Goal: Transaction & Acquisition: Purchase product/service

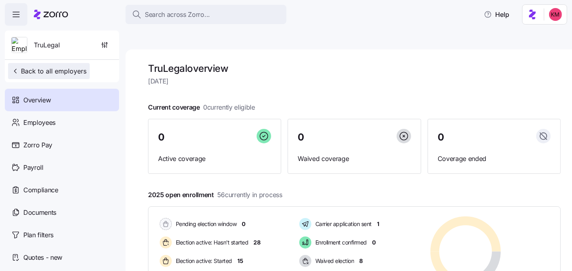
click at [40, 74] on span "Back to all employers" at bounding box center [48, 71] width 75 height 10
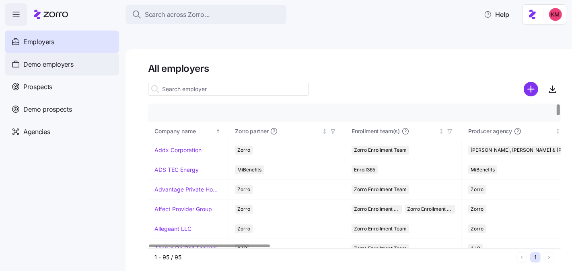
click at [59, 61] on span "Demo employers" at bounding box center [48, 65] width 50 height 10
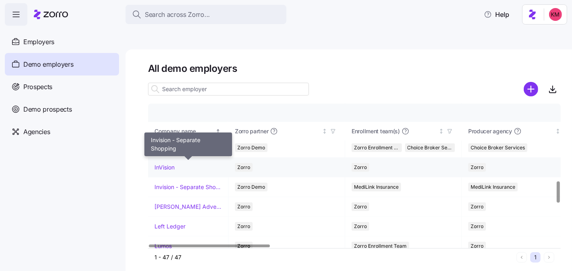
scroll to position [536, 0]
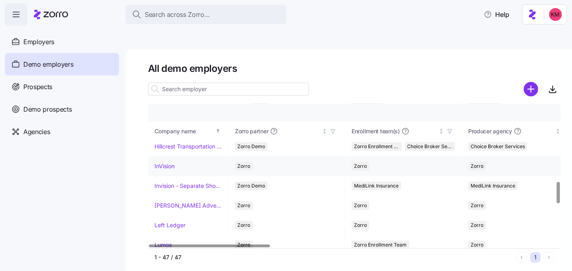
click at [165, 162] on link "InVision" at bounding box center [164, 166] width 20 height 8
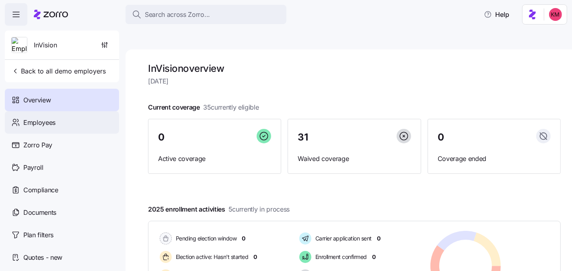
click at [57, 117] on div "Employees" at bounding box center [62, 122] width 114 height 23
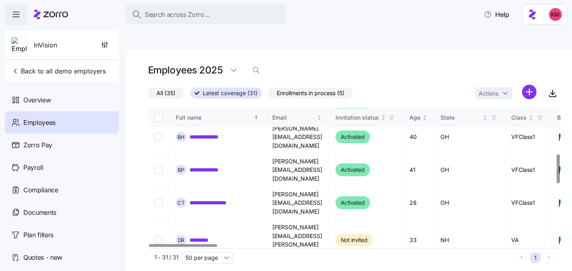
scroll to position [222, 0]
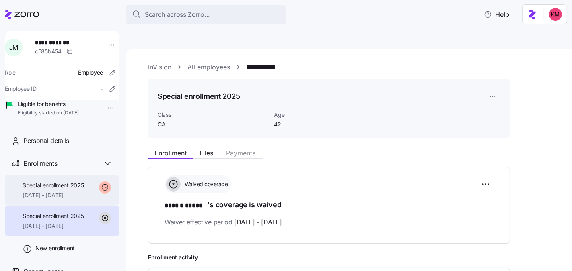
click at [70, 190] on span "Special enrollment 2025" at bounding box center [54, 186] width 62 height 8
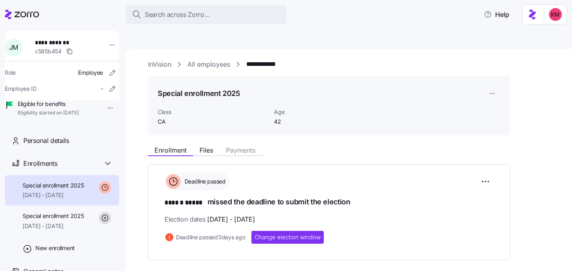
scroll to position [3, 0]
click at [281, 233] on span "Change election window" at bounding box center [288, 237] width 66 height 8
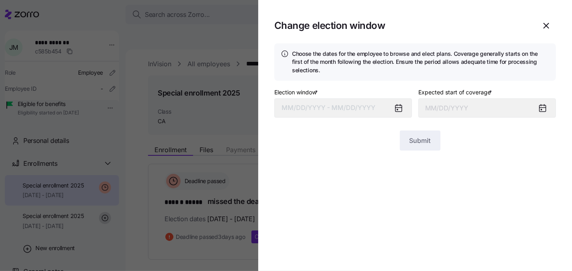
type input "[DATE]"
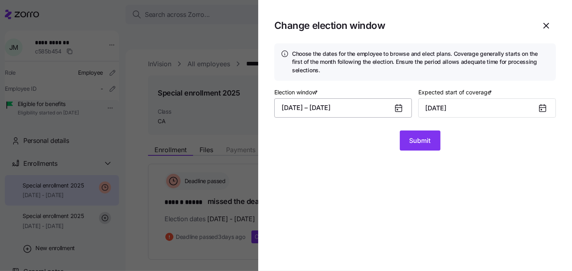
click at [373, 113] on button "[DATE] – [DATE]" at bounding box center [343, 108] width 138 height 19
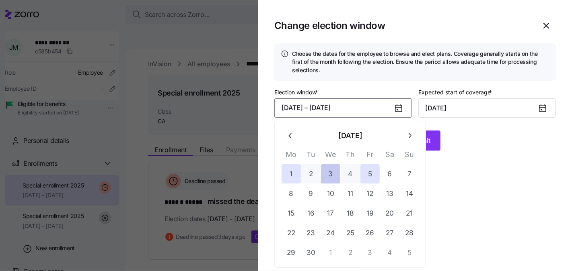
click at [331, 174] on button "3" at bounding box center [330, 173] width 19 height 19
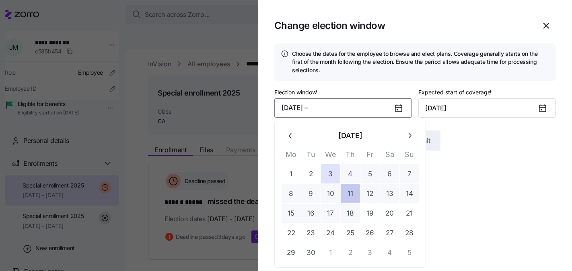
click at [353, 199] on button "11" at bounding box center [350, 193] width 19 height 19
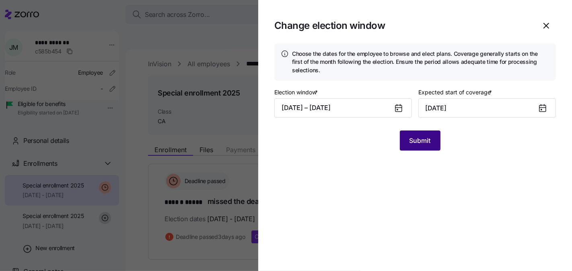
click at [411, 144] on span "Submit" at bounding box center [419, 141] width 21 height 10
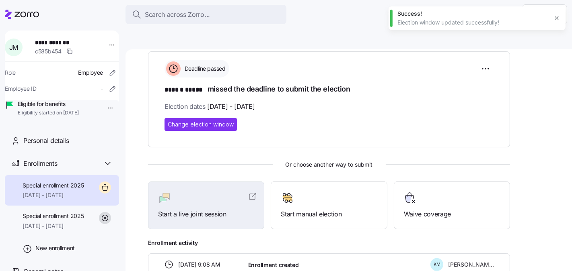
scroll to position [148, 0]
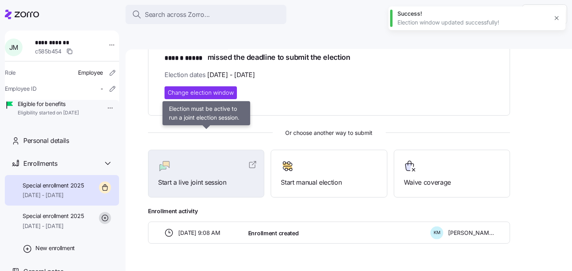
click at [196, 172] on div "Start a live joint session" at bounding box center [206, 174] width 116 height 48
click at [193, 150] on div "Start a live joint session" at bounding box center [206, 174] width 116 height 48
drag, startPoint x: 194, startPoint y: 155, endPoint x: 147, endPoint y: 167, distance: 48.6
click at [194, 160] on div "Start a live joint session" at bounding box center [206, 174] width 96 height 28
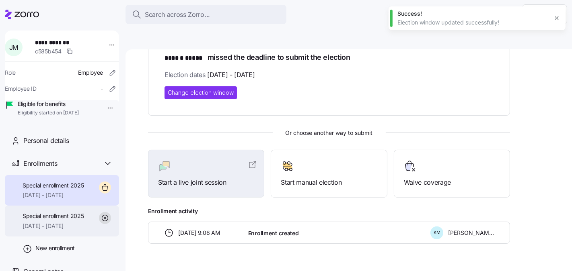
click at [40, 220] on span "Special enrollment 2025" at bounding box center [54, 216] width 62 height 8
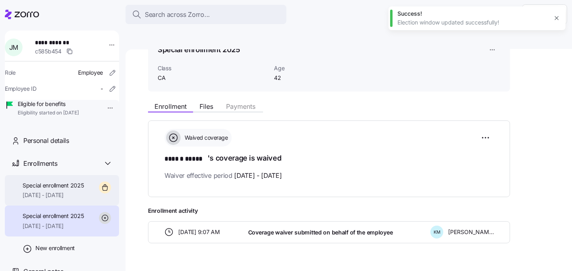
click at [62, 199] on span "[DATE] - [DATE]" at bounding box center [54, 195] width 62 height 8
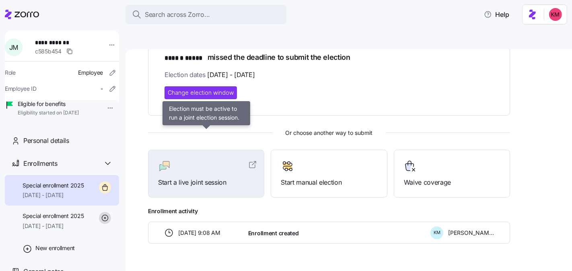
click at [226, 160] on div at bounding box center [206, 166] width 96 height 13
click at [215, 160] on div "Start a live joint session" at bounding box center [206, 174] width 96 height 28
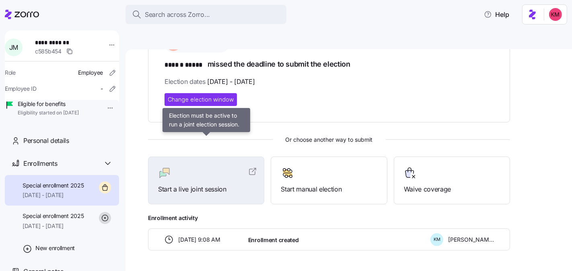
scroll to position [131, 0]
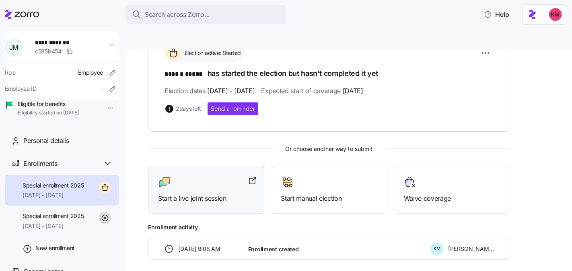
click at [199, 194] on span "Start a live joint session" at bounding box center [206, 199] width 96 height 10
click at [195, 176] on div at bounding box center [206, 182] width 96 height 13
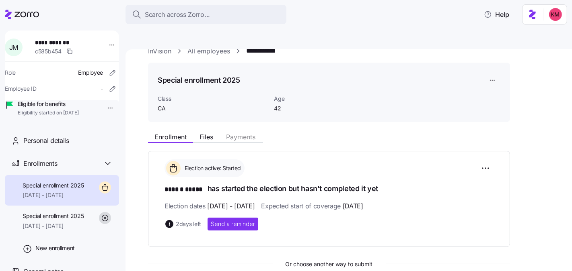
scroll to position [0, 0]
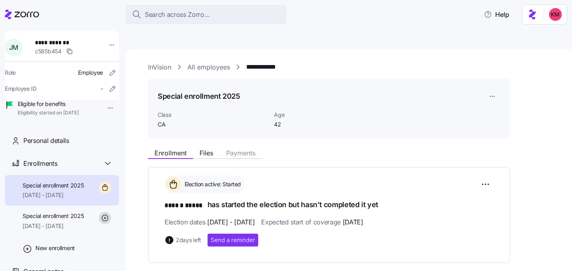
click at [223, 62] on link "All employees" at bounding box center [208, 67] width 43 height 10
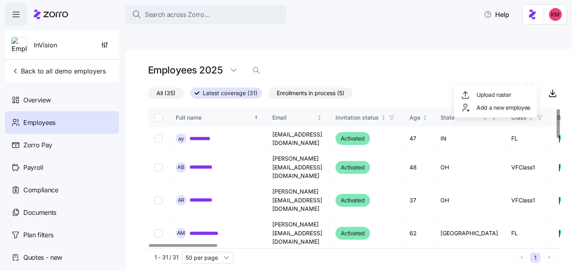
click at [528, 74] on html "**********" at bounding box center [286, 173] width 572 height 347
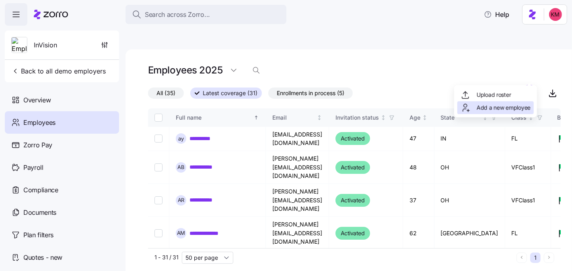
click at [500, 105] on span "Add a new employee" at bounding box center [503, 108] width 54 height 8
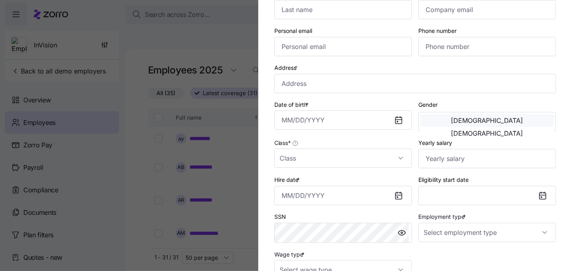
scroll to position [119, 0]
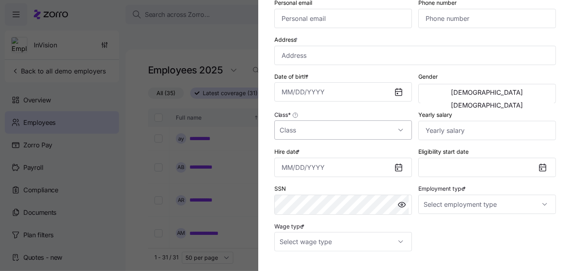
click at [348, 133] on input "Class *" at bounding box center [343, 130] width 138 height 19
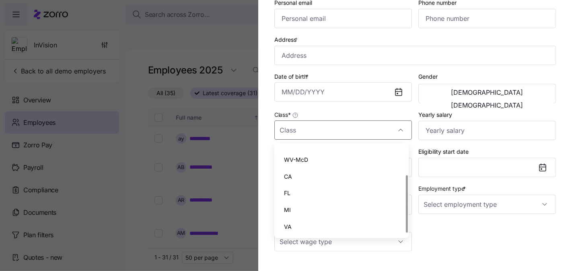
scroll to position [45, 0]
click at [350, 108] on div "Class *" at bounding box center [343, 125] width 144 height 37
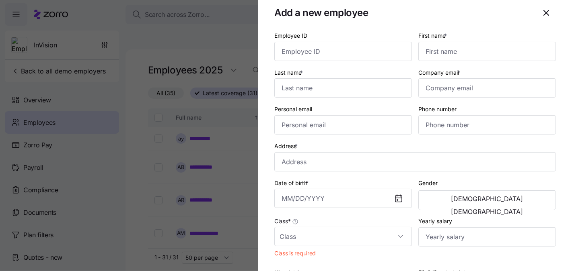
scroll to position [0, 0]
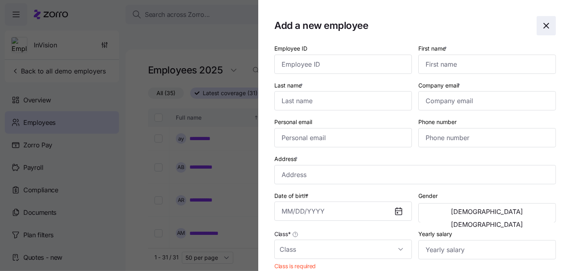
click at [544, 27] on icon "button" at bounding box center [546, 26] width 10 height 10
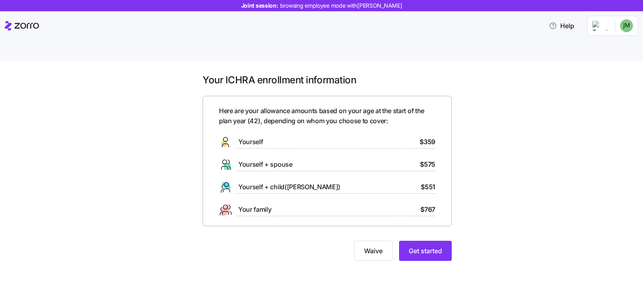
drag, startPoint x: 515, startPoint y: 206, endPoint x: 494, endPoint y: 218, distance: 24.5
click at [515, 206] on div "Your ICHRA enrollment information Here are your allowance amounts based on your…" at bounding box center [328, 172] width 610 height 197
click at [434, 240] on button "Get started" at bounding box center [425, 250] width 53 height 20
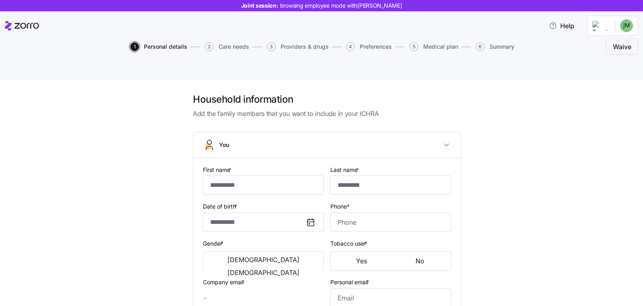
type input "******"
type input "*****"
type input "jmauer@dungarvin.com"
type input "joemauer@gmail.com"
type input "**********"
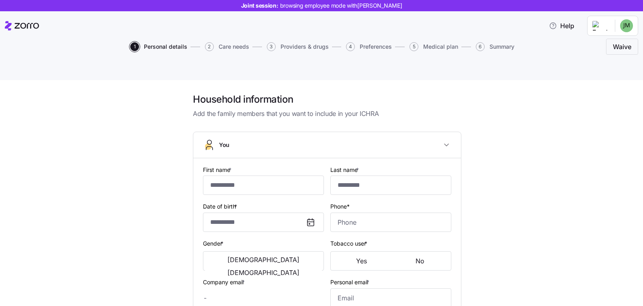
checkbox input "true"
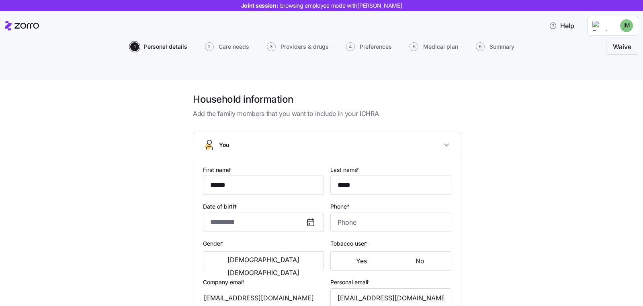
type input "**********"
type input "(404) 357-9098"
type input "US citizen"
type input "Single"
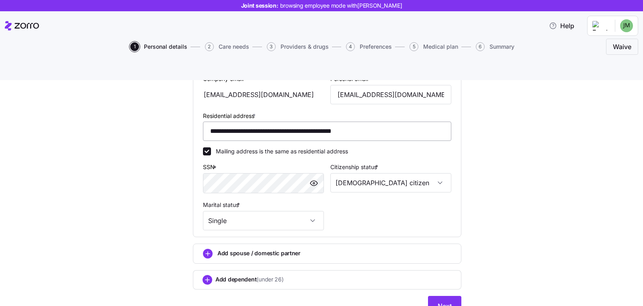
scroll to position [150, 0]
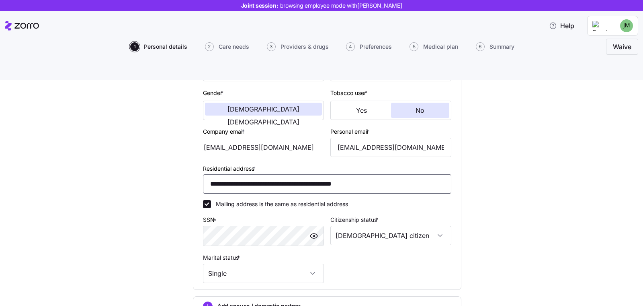
click at [351, 174] on input "**********" at bounding box center [327, 183] width 248 height 19
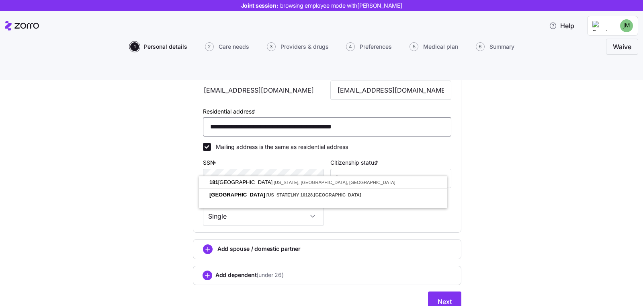
scroll to position [216, 0]
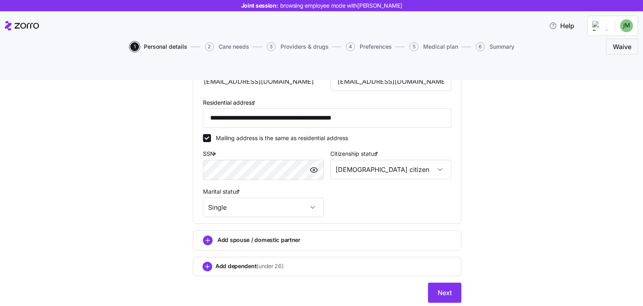
click at [513, 200] on div "**********" at bounding box center [328, 94] width 610 height 435
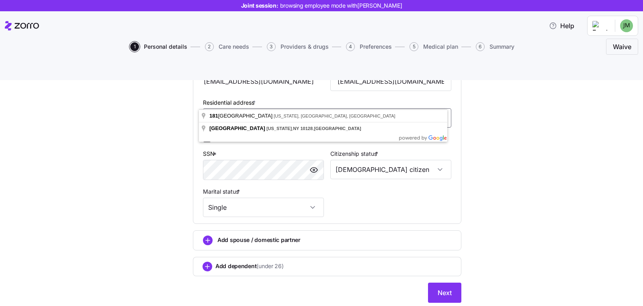
click at [326, 108] on input "**********" at bounding box center [327, 117] width 248 height 19
click at [241, 108] on input "**********" at bounding box center [327, 117] width 248 height 19
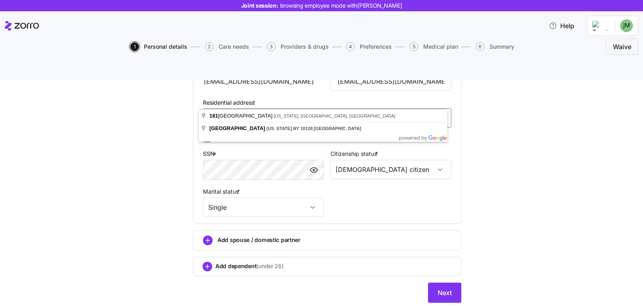
click at [241, 108] on input "**********" at bounding box center [327, 117] width 248 height 19
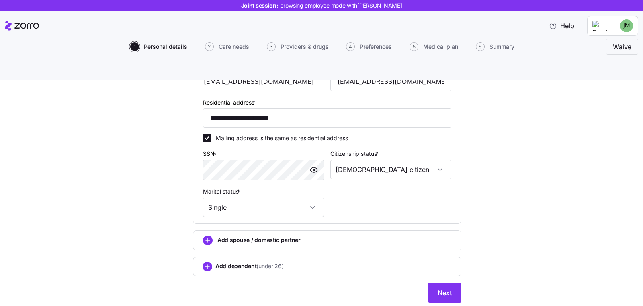
type input "**********"
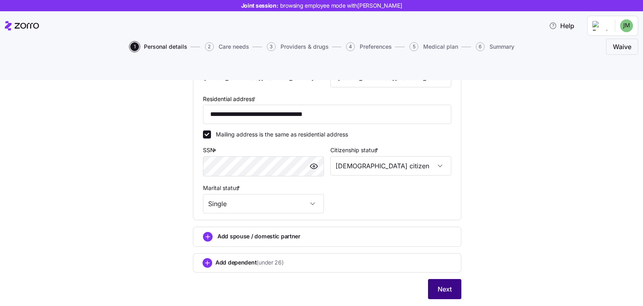
scroll to position [224, 0]
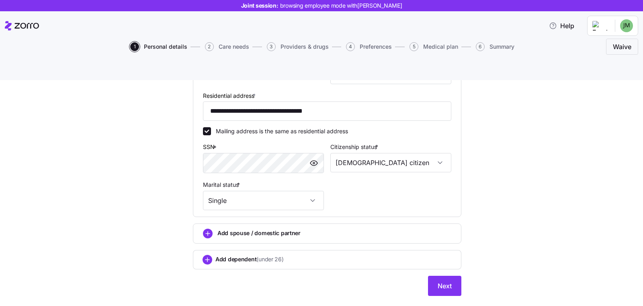
click at [325, 255] on div "Add dependent (under 26)" at bounding box center [327, 260] width 249 height 10
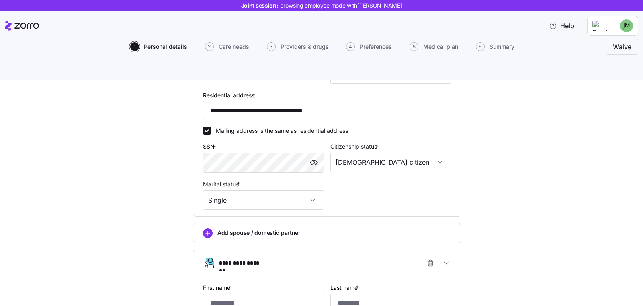
scroll to position [396, 0]
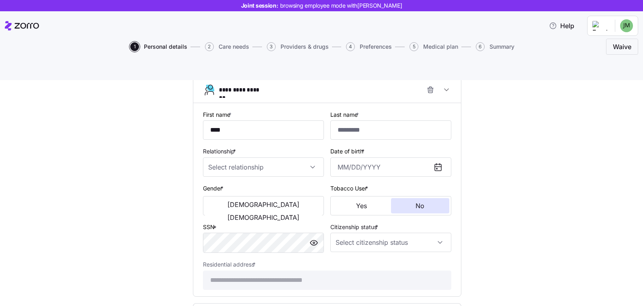
type input "****"
type input "*****"
click at [305, 146] on div "Relationship *" at bounding box center [263, 161] width 121 height 31
click at [300, 157] on input "Relationship *" at bounding box center [263, 166] width 121 height 19
click at [273, 177] on div "Child" at bounding box center [259, 173] width 115 height 17
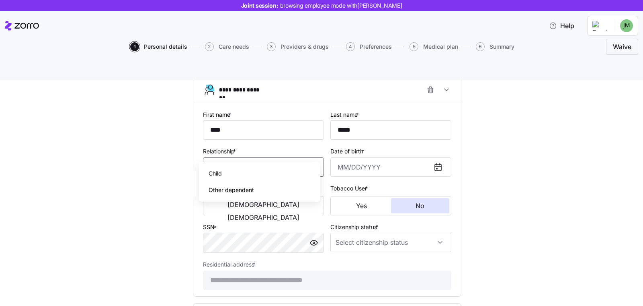
type input "Child"
click at [376, 157] on input "Date of birth *" at bounding box center [391, 166] width 121 height 19
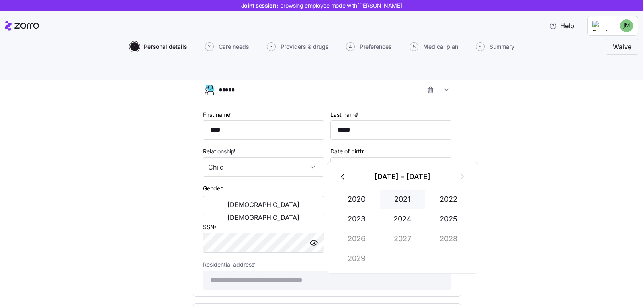
click at [398, 197] on button "2021" at bounding box center [403, 198] width 46 height 19
click at [402, 215] on button "May" at bounding box center [403, 218] width 46 height 19
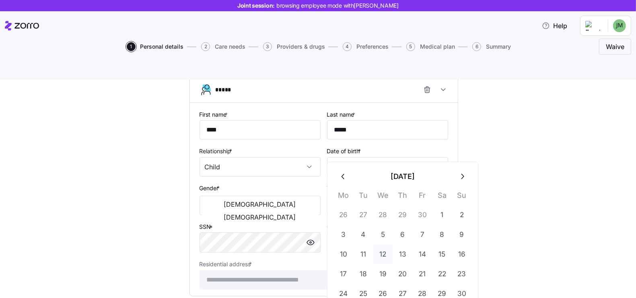
click at [383, 258] on button "12" at bounding box center [382, 253] width 19 height 19
type input "May 12, 2021"
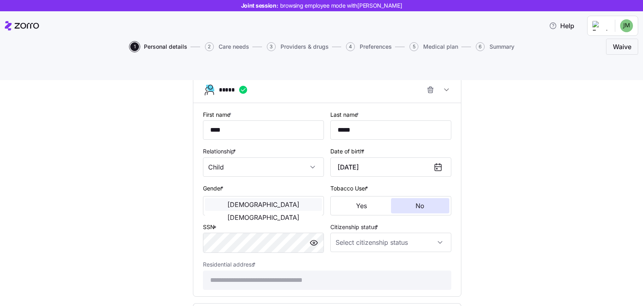
click at [238, 198] on button "[DEMOGRAPHIC_DATA]" at bounding box center [263, 204] width 117 height 13
click at [436, 232] on input "Citizenship status *" at bounding box center [391, 241] width 121 height 19
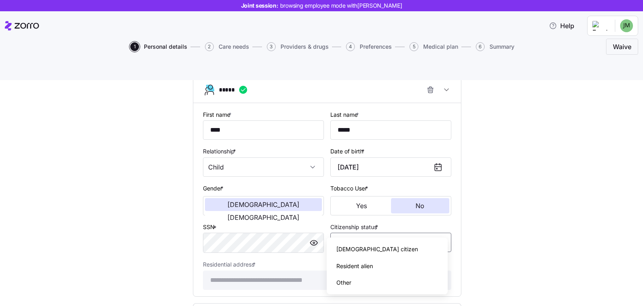
click at [392, 242] on div "US citizen" at bounding box center [387, 248] width 115 height 17
type input "US citizen"
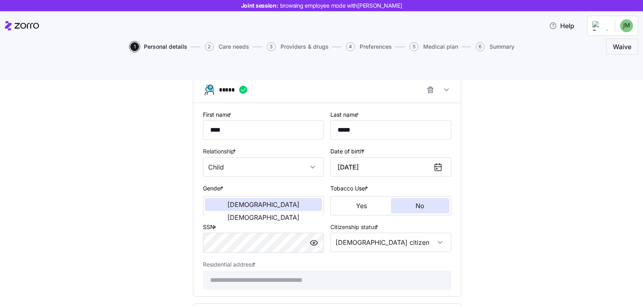
click at [519, 219] on div "**********" at bounding box center [328, 27] width 610 height 662
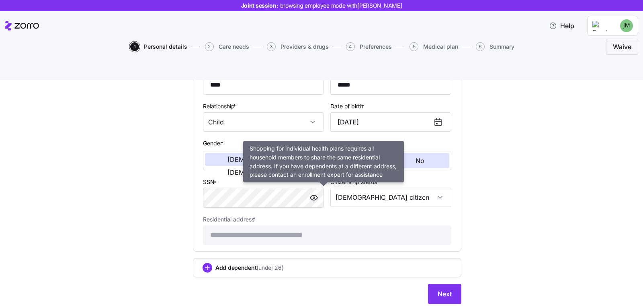
scroll to position [451, 0]
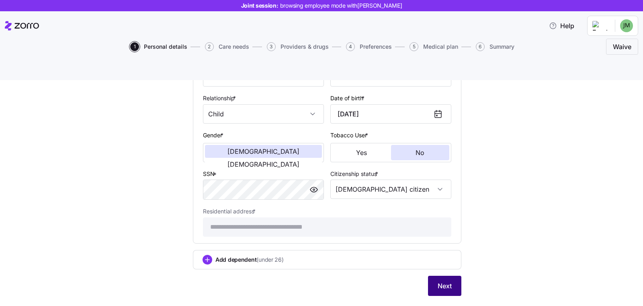
click at [439, 281] on span "Next" at bounding box center [445, 286] width 14 height 10
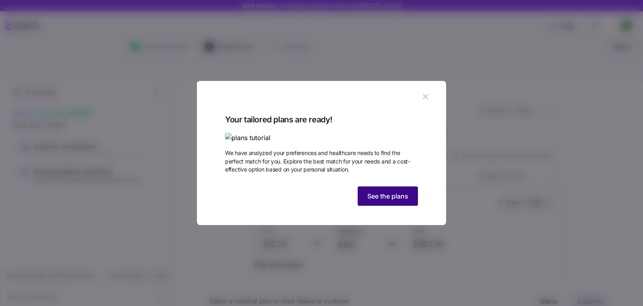
click at [382, 201] on span "See the plans" at bounding box center [388, 196] width 41 height 10
type textarea "x"
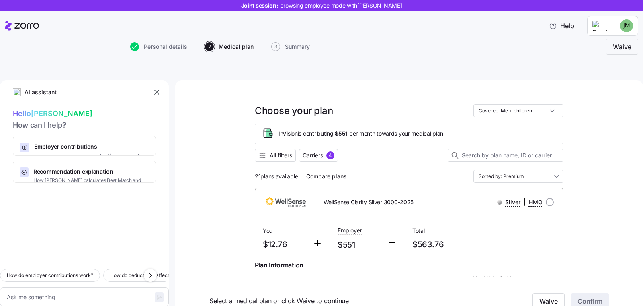
click at [303, 2] on span "browsing employee mode with Joseph Mauer" at bounding box center [341, 6] width 122 height 8
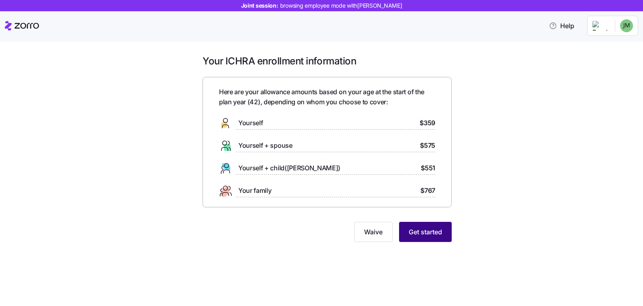
click at [415, 225] on button "Get started" at bounding box center [425, 232] width 53 height 20
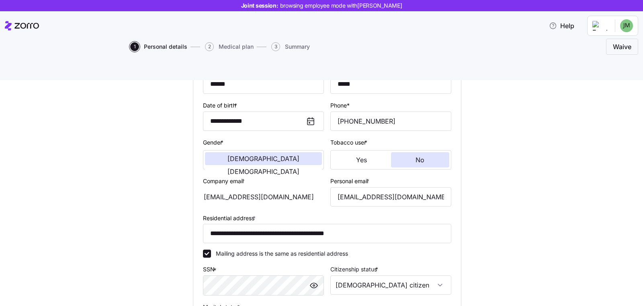
scroll to position [102, 0]
click at [146, 193] on div "**********" at bounding box center [328, 225] width 610 height 468
click at [245, 223] on input "**********" at bounding box center [327, 232] width 248 height 19
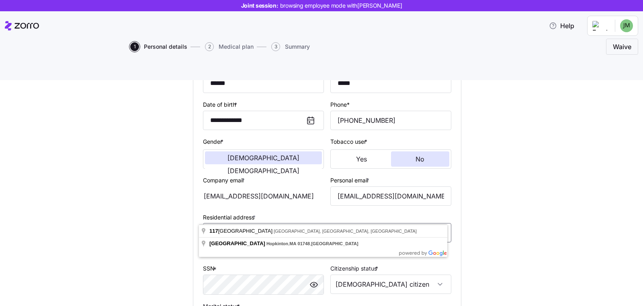
paste input
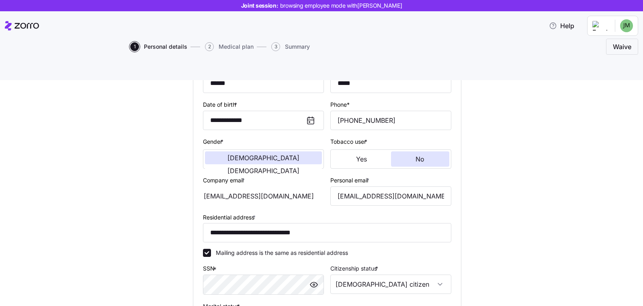
type input "**********"
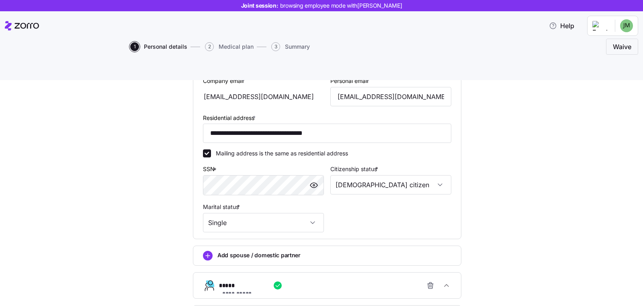
scroll to position [256, 0]
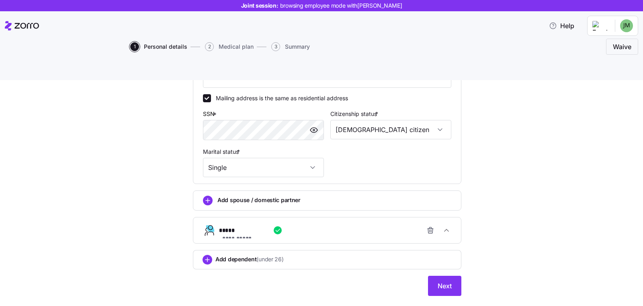
click at [448, 278] on div "**********" at bounding box center [327, 71] width 281 height 468
click at [444, 281] on span "Next" at bounding box center [445, 286] width 14 height 10
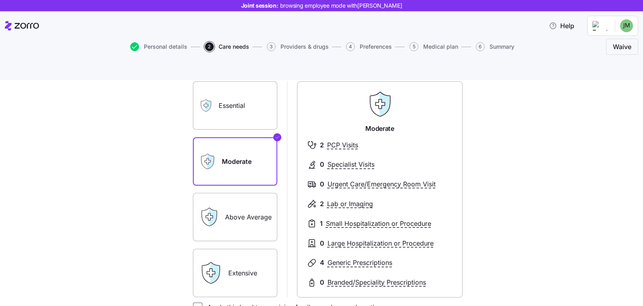
scroll to position [90, 0]
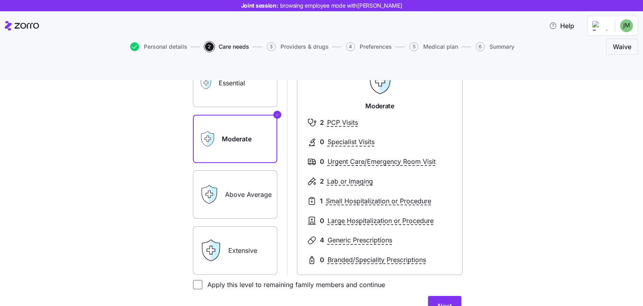
click at [244, 170] on label "Above Average" at bounding box center [235, 194] width 84 height 48
click at [0, 0] on input "Above Average" at bounding box center [0, 0] width 0 height 0
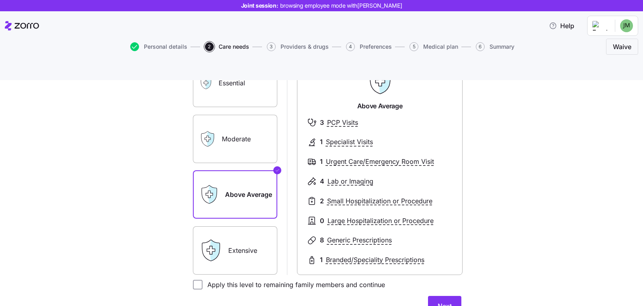
click at [246, 229] on label "Extensive" at bounding box center [235, 250] width 84 height 48
click at [0, 0] on input "Extensive" at bounding box center [0, 0] width 0 height 0
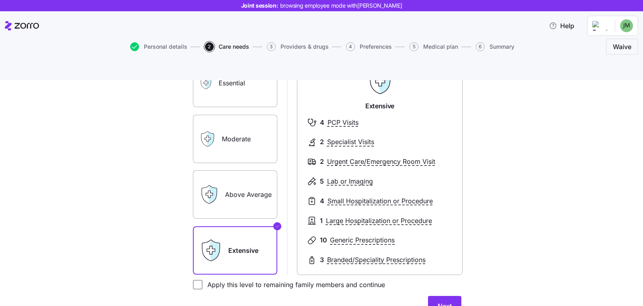
click at [244, 125] on label "Moderate" at bounding box center [235, 139] width 84 height 48
click at [0, 0] on input "Moderate" at bounding box center [0, 0] width 0 height 0
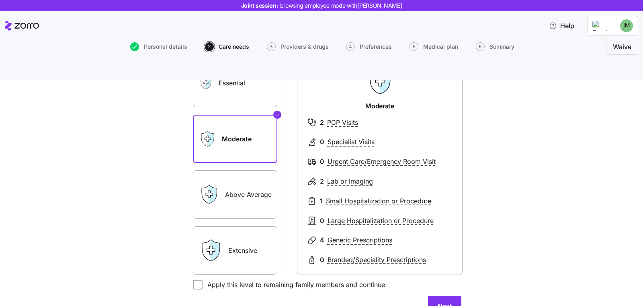
scroll to position [154, 0]
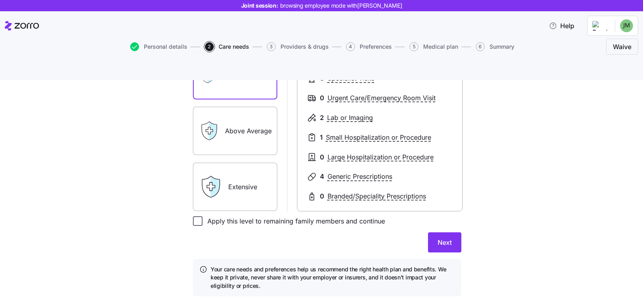
click at [193, 216] on input "Apply this level to remaining family members and continue" at bounding box center [198, 221] width 10 height 10
checkbox input "true"
click at [459, 214] on div "Expected level of care Select the level of healthcare services each household m…" at bounding box center [327, 122] width 281 height 367
click at [429, 232] on button "Next" at bounding box center [444, 242] width 33 height 20
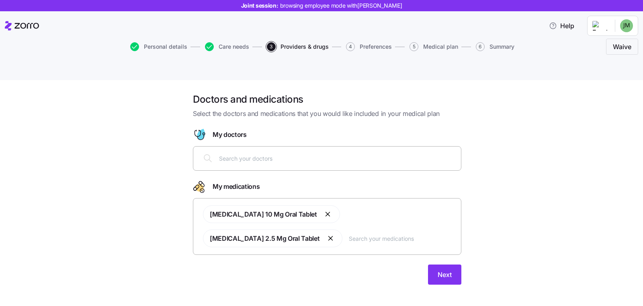
click at [293, 148] on div at bounding box center [327, 157] width 258 height 19
type input "jones"
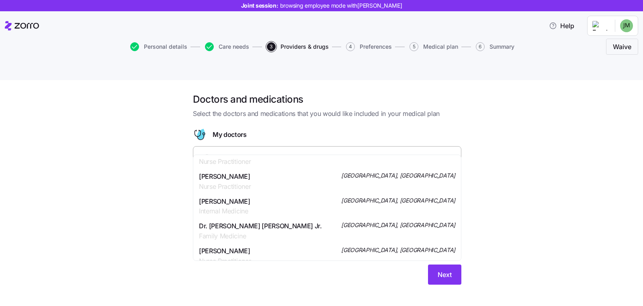
scroll to position [193, 0]
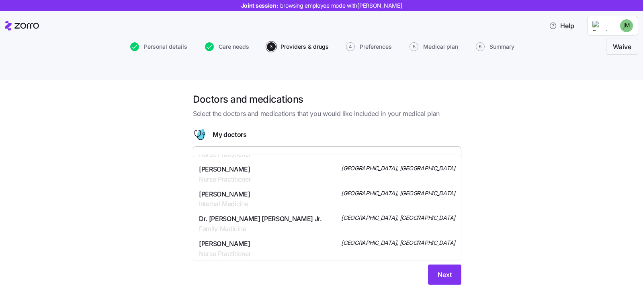
click at [283, 222] on div "Dr. Ricky Harold Jones Jr. Family Medicine Abingdon, VA" at bounding box center [327, 224] width 257 height 20
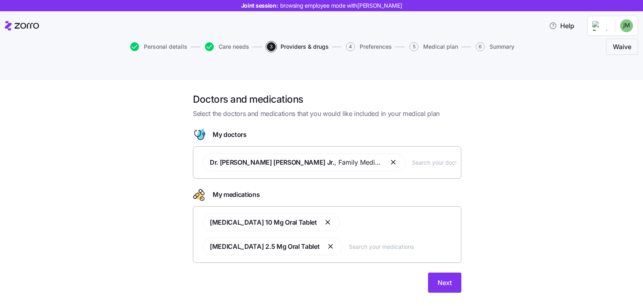
click at [349, 242] on input "text" at bounding box center [402, 246] width 107 height 9
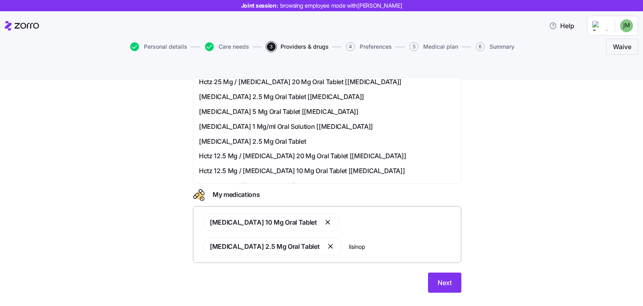
scroll to position [178, 0]
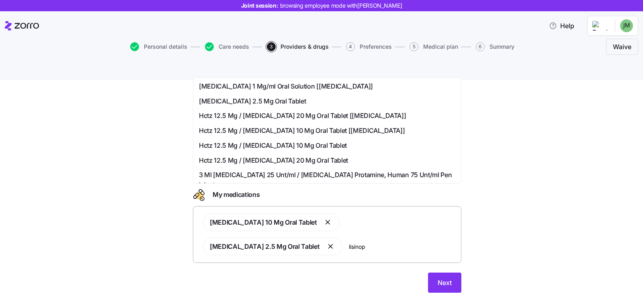
type input "lisinop"
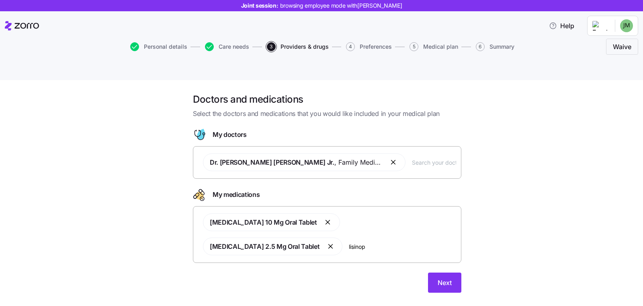
click at [534, 181] on div "Doctors and medications Select the doctors and medications that you would like …" at bounding box center [328, 197] width 610 height 209
click at [450, 272] on button "Next" at bounding box center [444, 282] width 33 height 20
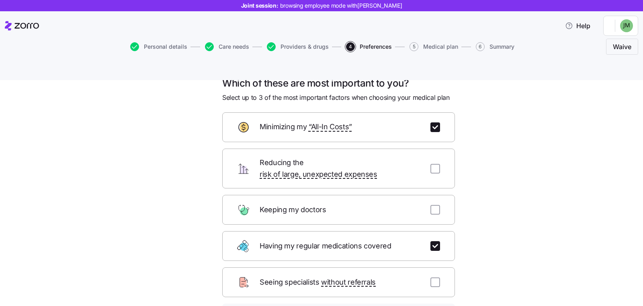
scroll to position [18, 0]
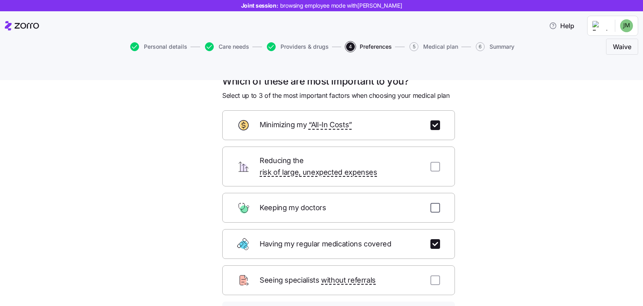
click at [435, 203] on input "checkbox" at bounding box center [436, 208] width 10 height 10
checkbox input "true"
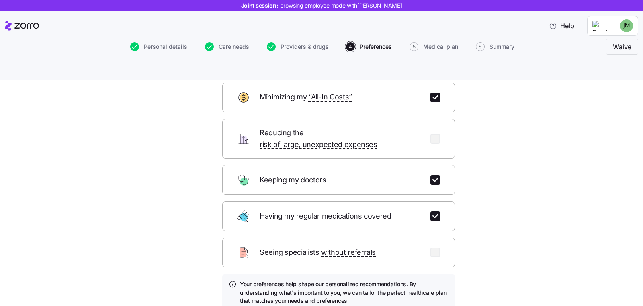
scroll to position [87, 0]
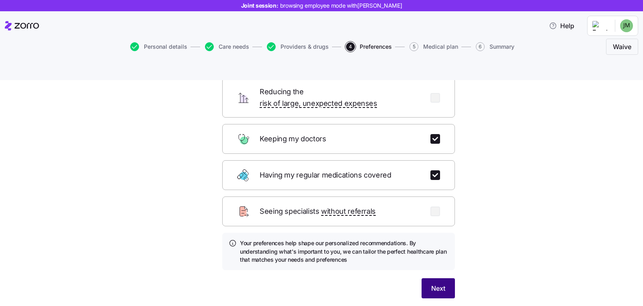
click at [423, 278] on button "Next" at bounding box center [438, 288] width 33 height 20
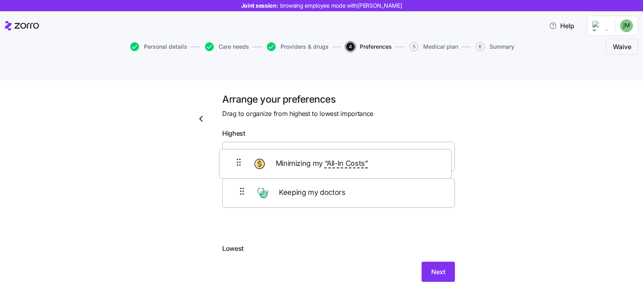
scroll to position [0, 0]
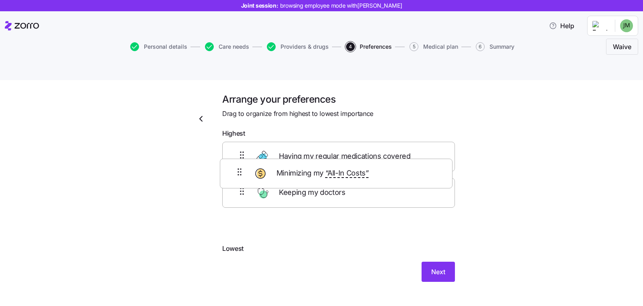
click at [237, 172] on div "Having my regular medications covered Minimizing my “All-In Costs” Keeping my d…" at bounding box center [338, 193] width 233 height 102
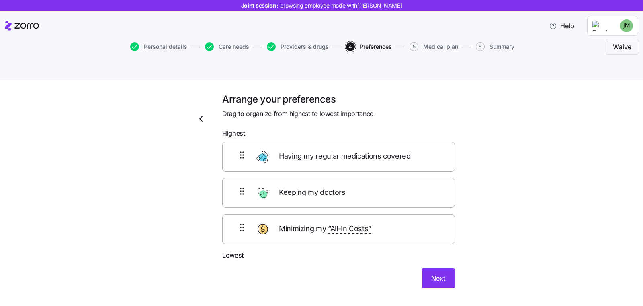
drag, startPoint x: 229, startPoint y: 172, endPoint x: 236, endPoint y: 123, distance: 49.5
click at [236, 142] on div "Having my regular medications covered Keeping my doctors Minimizing my “All-In …" at bounding box center [338, 193] width 233 height 102
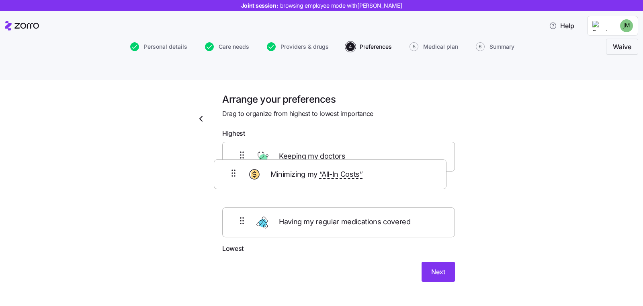
drag, startPoint x: 234, startPoint y: 177, endPoint x: 233, endPoint y: 170, distance: 6.8
click at [233, 170] on div "Keeping my doctors Having my regular medications covered Minimizing my “All-In …" at bounding box center [338, 193] width 233 height 102
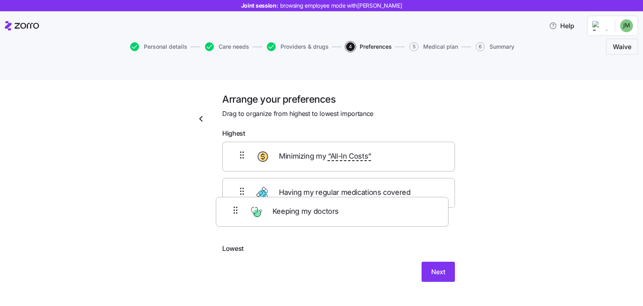
drag, startPoint x: 245, startPoint y: 135, endPoint x: 238, endPoint y: 215, distance: 80.3
click at [238, 214] on div "Keeping my doctors Minimizing my “All-In Costs” Having my regular medications c…" at bounding box center [338, 193] width 233 height 102
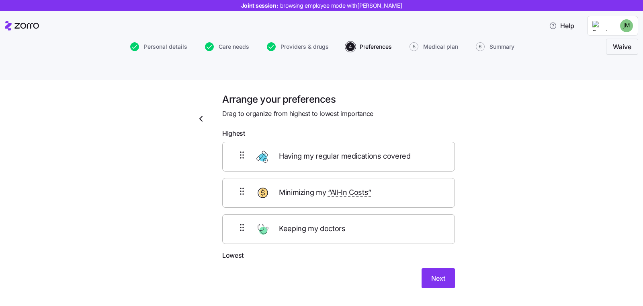
click at [407, 247] on form "Highest Having my regular medications covered Minimizing my “All-In Costs” Keep…" at bounding box center [338, 208] width 233 height 160
click at [416, 268] on div "Next" at bounding box center [338, 278] width 233 height 20
click at [422, 268] on button "Next" at bounding box center [438, 278] width 33 height 20
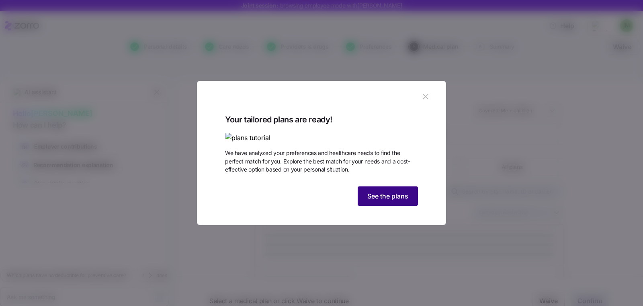
click at [394, 205] on button "See the plans" at bounding box center [388, 195] width 60 height 19
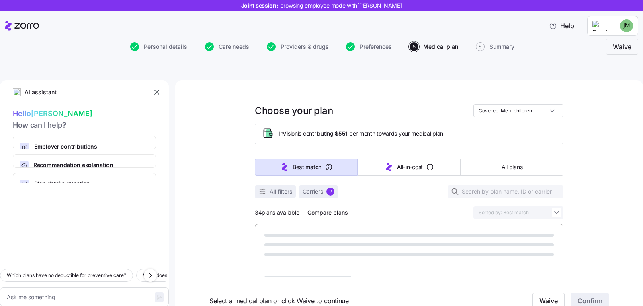
type textarea "x"
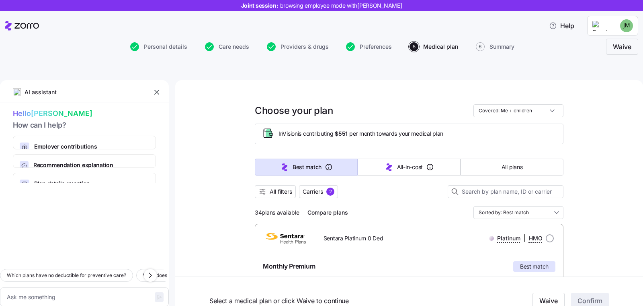
click at [168, 86] on div "AI assistant" at bounding box center [84, 94] width 169 height 16
click at [163, 86] on div "AI assistant" at bounding box center [84, 94] width 169 height 16
click at [162, 80] on div "AI assistant Hello Joseph How can I help? Employer contributions How your compa…" at bounding box center [84, 202] width 169 height 244
click at [160, 86] on button "button" at bounding box center [156, 91] width 11 height 11
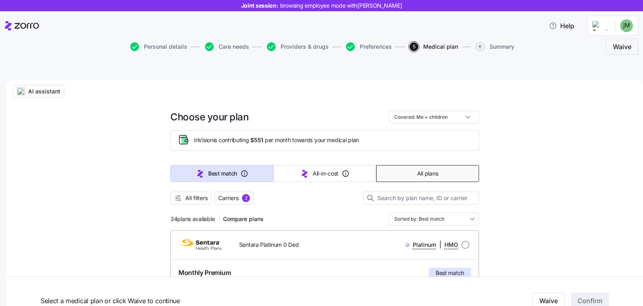
click at [396, 165] on button "All plans" at bounding box center [427, 173] width 103 height 17
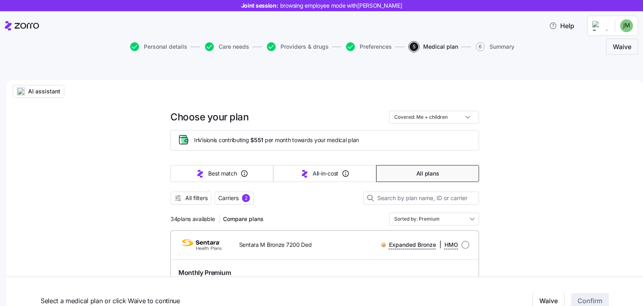
scroll to position [18, 0]
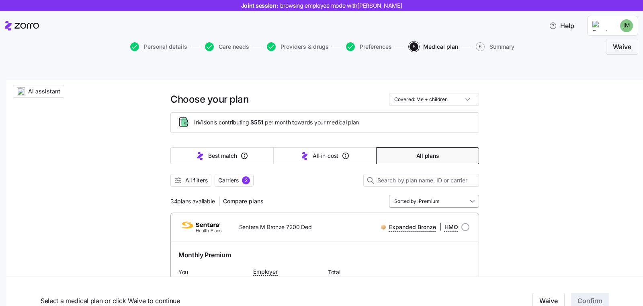
click at [427, 195] on input "Sorted by: Premium" at bounding box center [434, 201] width 90 height 13
click at [187, 176] on span "All filters" at bounding box center [196, 180] width 23 height 8
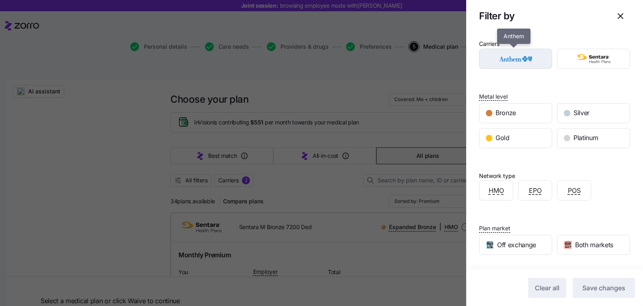
click at [513, 61] on img "button" at bounding box center [516, 59] width 59 height 16
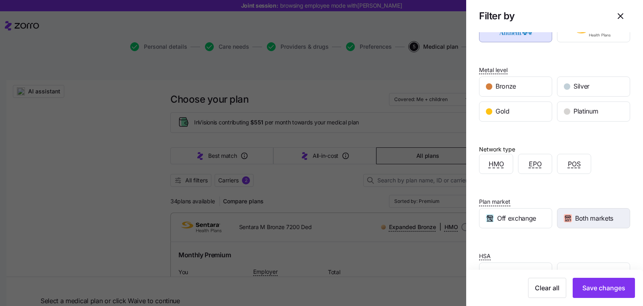
scroll to position [50, 0]
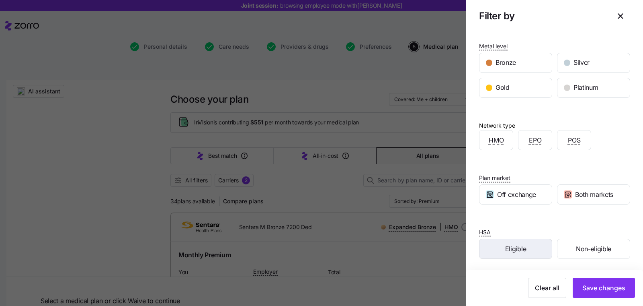
click at [524, 245] on div "Eligible" at bounding box center [516, 248] width 72 height 19
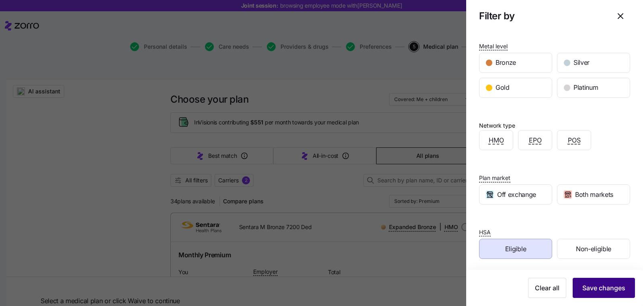
click at [607, 290] on span "Save changes" at bounding box center [604, 288] width 43 height 10
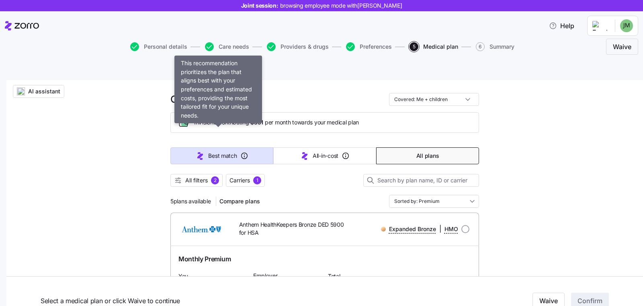
click at [223, 147] on button "Best match" at bounding box center [221, 155] width 103 height 17
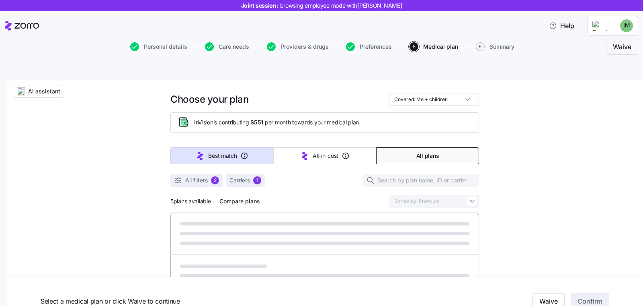
type input "Sorted by: Best match"
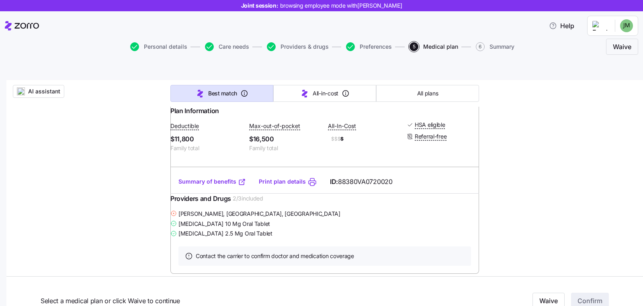
scroll to position [136, 0]
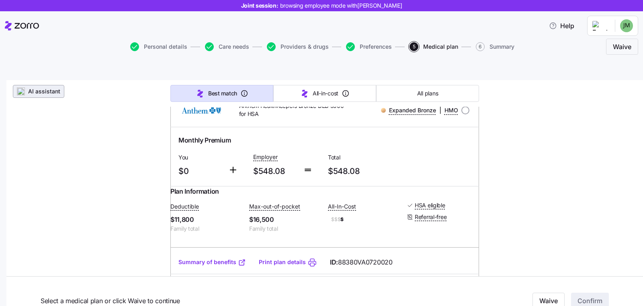
click at [59, 87] on span "AI assistant" at bounding box center [44, 91] width 32 height 8
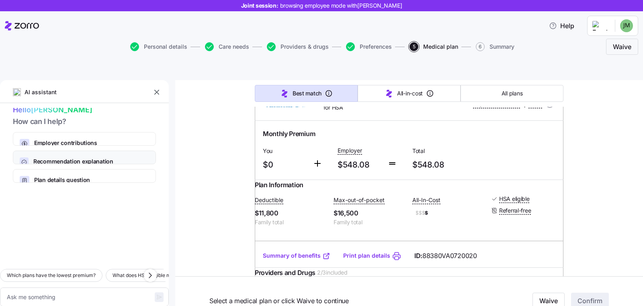
scroll to position [9, 0]
click at [150, 270] on icon "button" at bounding box center [151, 275] width 10 height 10
click at [153, 270] on icon "button" at bounding box center [151, 275] width 10 height 10
click at [164, 262] on div "Which plans have the lowest premium? What does HSA eligible mean? What is the d…" at bounding box center [84, 293] width 169 height 62
click at [149, 270] on icon "button" at bounding box center [151, 275] width 10 height 10
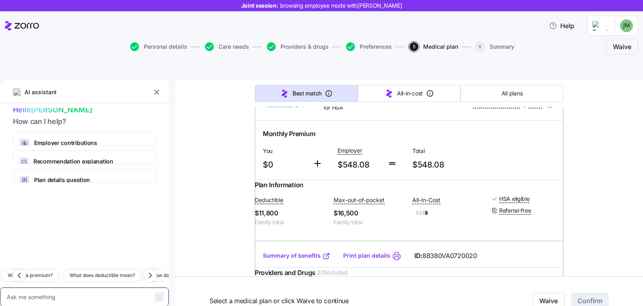
click at [63, 287] on textarea at bounding box center [84, 296] width 169 height 19
click at [66, 287] on textarea at bounding box center [84, 296] width 169 height 19
type textarea "x"
type textarea "W"
type textarea "x"
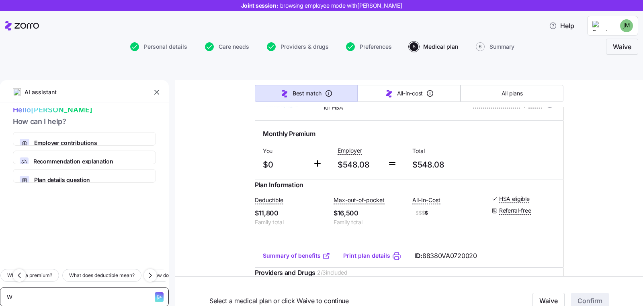
type textarea "Wh"
type textarea "x"
type textarea "Wht"
type textarea "x"
type textarea "Wht"
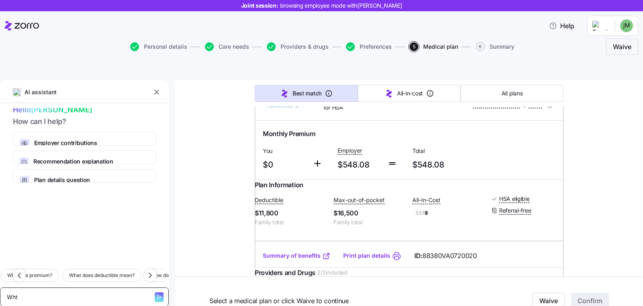
type textarea "x"
type textarea "Wht"
type textarea "x"
type textarea "Wh"
type textarea "x"
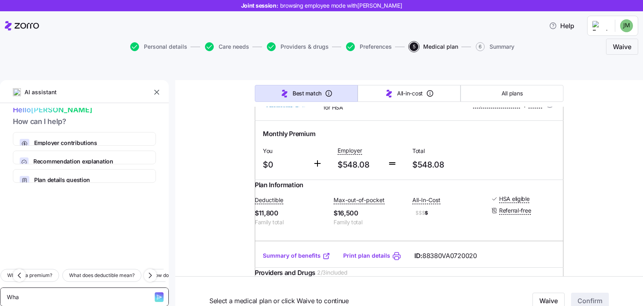
type textarea "What"
type textarea "x"
type textarea "What"
type textarea "x"
type textarea "What p"
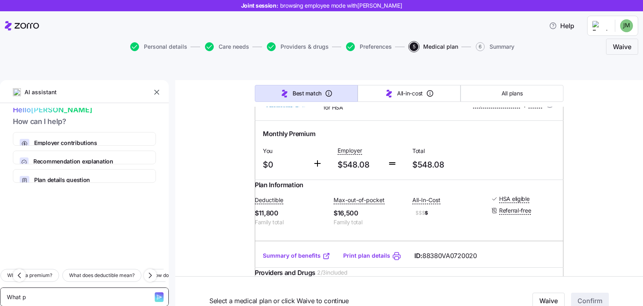
type textarea "x"
type textarea "What pl"
type textarea "x"
type textarea "What pla"
type textarea "x"
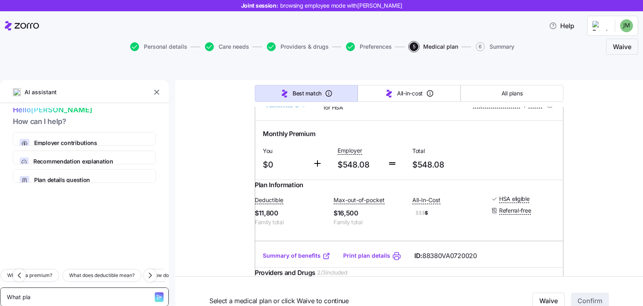
type textarea "What plan"
type textarea "x"
type textarea "What plans"
type textarea "x"
type textarea "What plans"
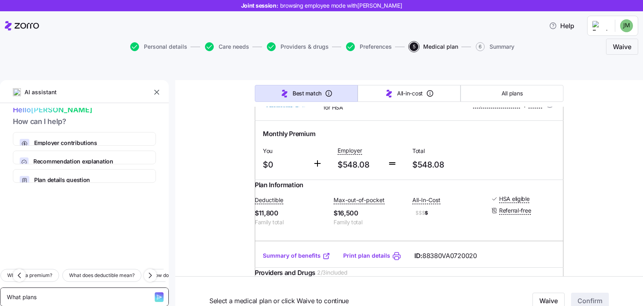
type textarea "x"
type textarea "What plans c"
type textarea "x"
type textarea "What plans co"
type textarea "x"
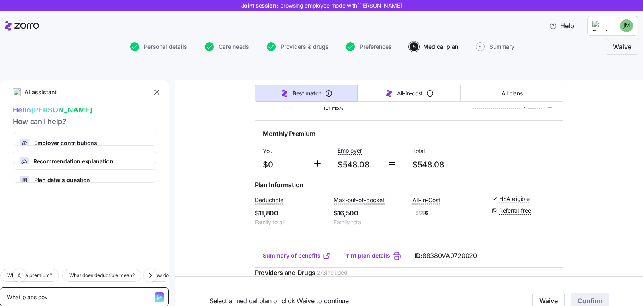
type textarea "What plans cove"
type textarea "x"
type textarea "What plans cover"
type textarea "x"
type textarea "What plans cover m"
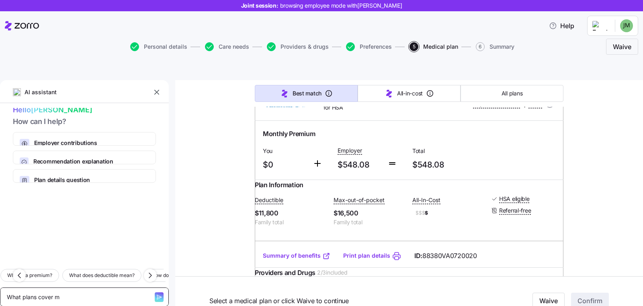
type textarea "x"
type textarea "What plans cover my"
type textarea "x"
type textarea "What plans cover my"
type textarea "x"
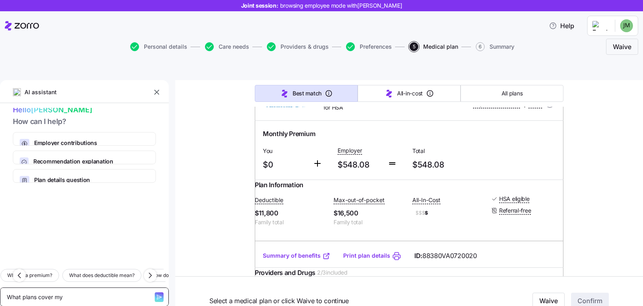
type textarea "What plans cover my m"
type textarea "x"
type textarea "What plans cover my me"
type textarea "x"
type textarea "What plans cover my med"
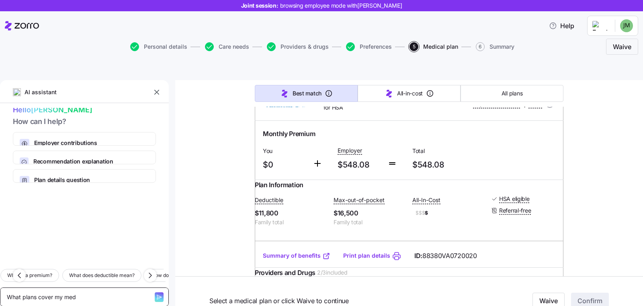
type textarea "x"
type textarea "What plans cover my medi"
type textarea "x"
type textarea "What plans cover my medic"
type textarea "x"
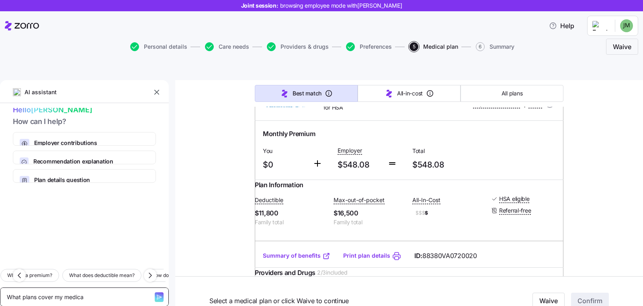
type textarea "What plans cover my medicai"
type textarea "x"
type textarea "What plans cover my medicait"
type textarea "x"
type textarea "What plans cover my medicaiton"
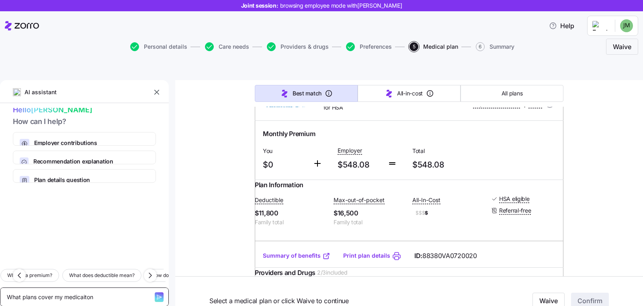
type textarea "x"
type textarea "What plans cover my medicaitons"
type textarea "x"
type textarea "What plans cover my medicaiton"
type textarea "x"
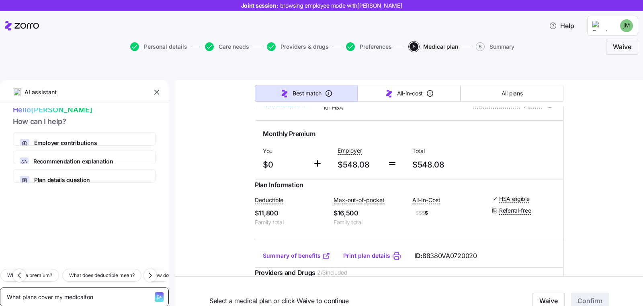
type textarea "What plans cover my medicaito"
type textarea "x"
type textarea "What plans cover my medicait"
type textarea "x"
type textarea "What plans cover my medicai"
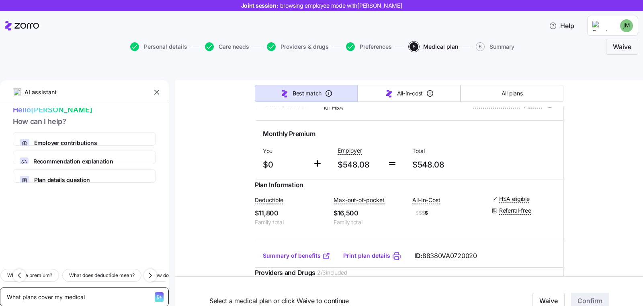
type textarea "x"
type textarea "What plans cover my medica"
type textarea "x"
type textarea "What plans cover my medicati"
type textarea "x"
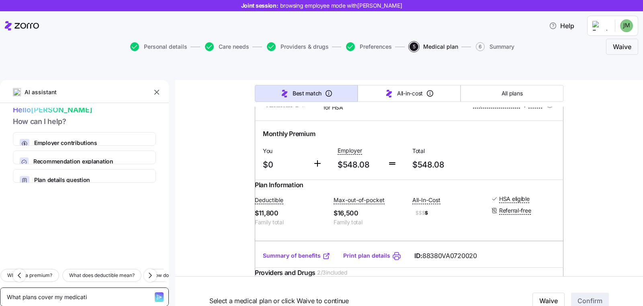
type textarea "What plans cover my medicatio"
type textarea "x"
type textarea "What plans cover my medication"
type textarea "x"
type textarea "What plans cover my medications"
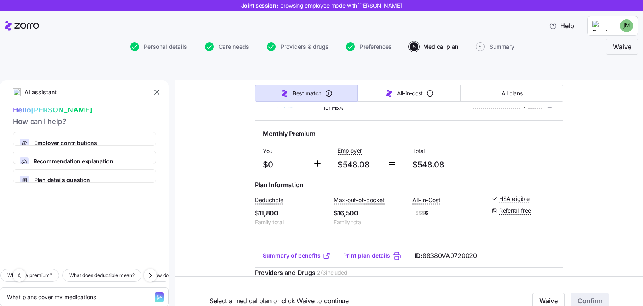
type textarea "x"
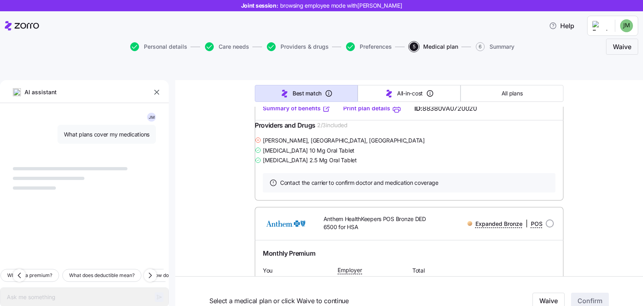
scroll to position [295, 0]
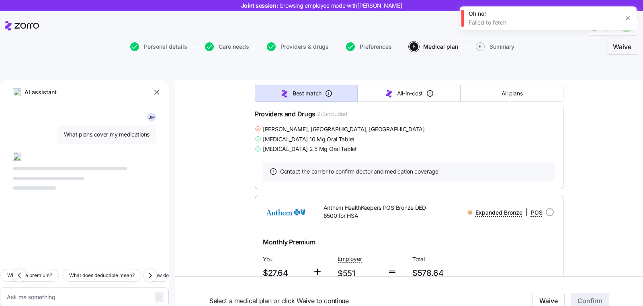
click at [625, 16] on icon "button" at bounding box center [628, 18] width 6 height 6
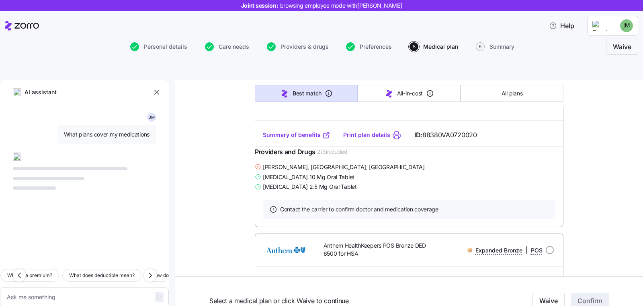
scroll to position [208, 0]
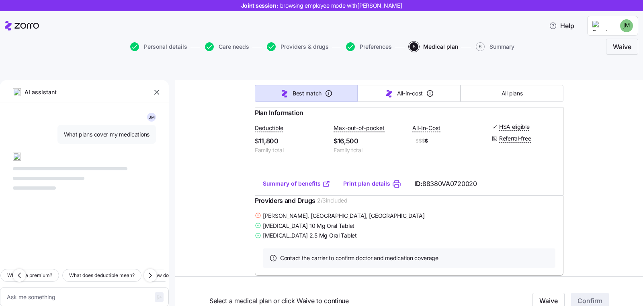
click at [102, 125] on div "What plans cover my medications" at bounding box center [107, 134] width 99 height 19
click at [102, 130] on span "What plans cover my medications" at bounding box center [107, 134] width 86 height 8
copy span "What plans cover my medications"
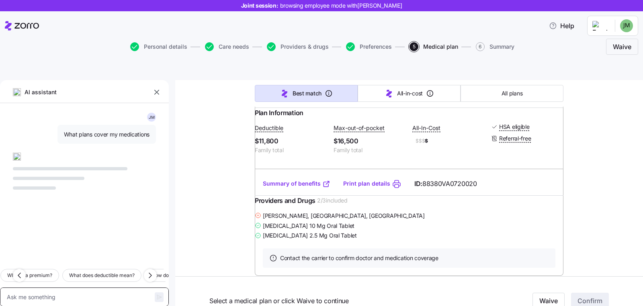
click at [87, 287] on textarea at bounding box center [84, 296] width 169 height 19
paste textarea "What plans cover my medications"
type textarea "x"
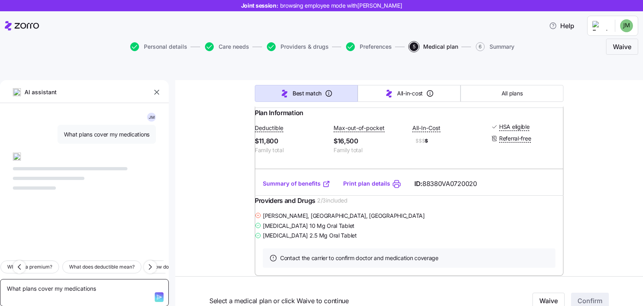
type textarea "What plans cover my medications"
click at [156, 294] on icon "button" at bounding box center [159, 297] width 6 height 6
type textarea "x"
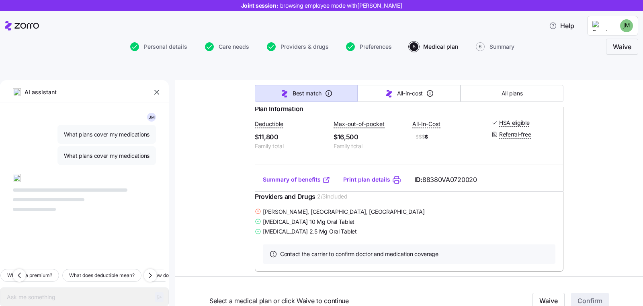
scroll to position [187, 0]
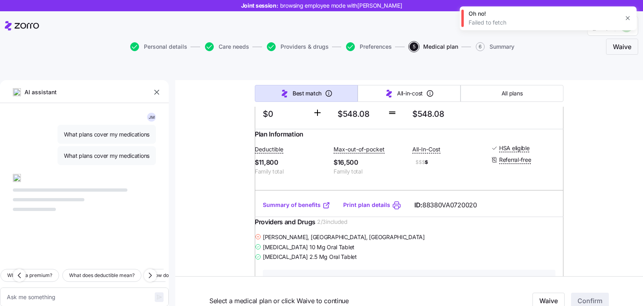
click at [624, 17] on button "button" at bounding box center [627, 17] width 11 height 11
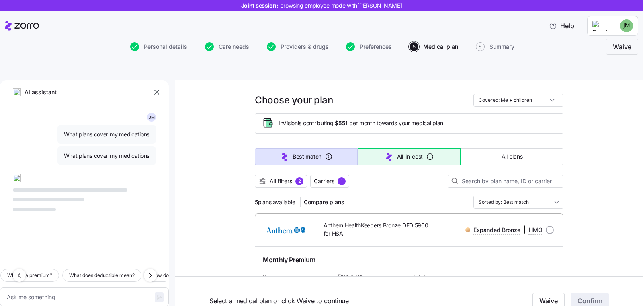
scroll to position [0, 0]
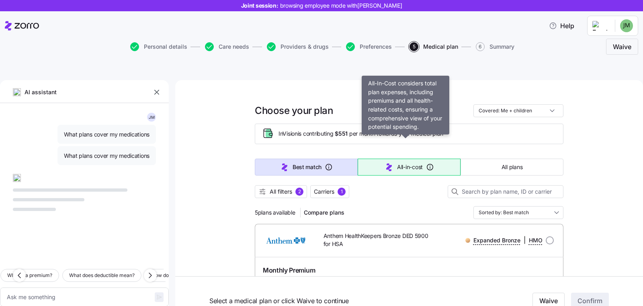
click at [405, 163] on span "All-in-cost" at bounding box center [410, 167] width 26 height 8
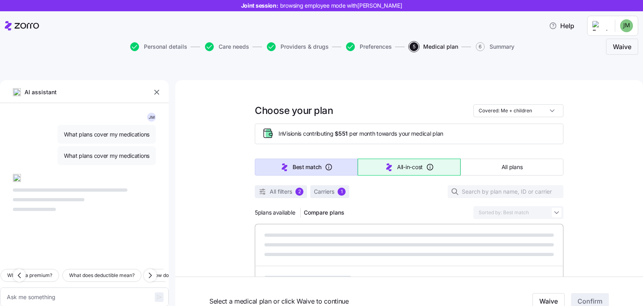
type textarea "x"
type input "Sorted by: All-in-cost"
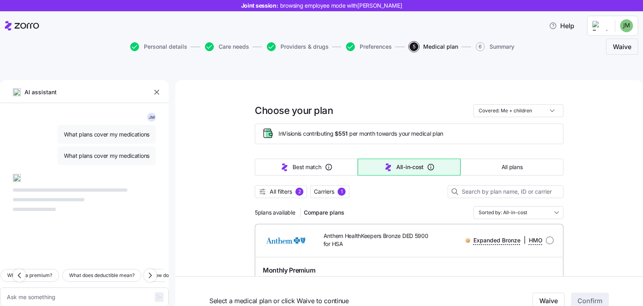
scroll to position [15, 0]
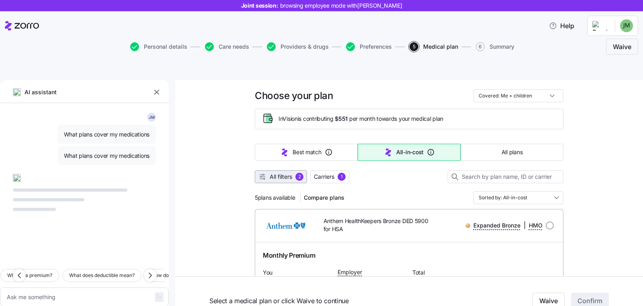
click at [281, 173] on span "All filters" at bounding box center [281, 177] width 23 height 8
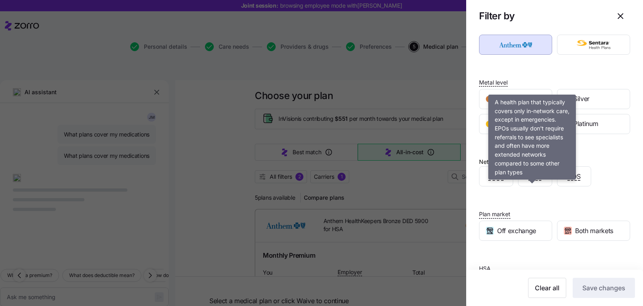
scroll to position [50, 0]
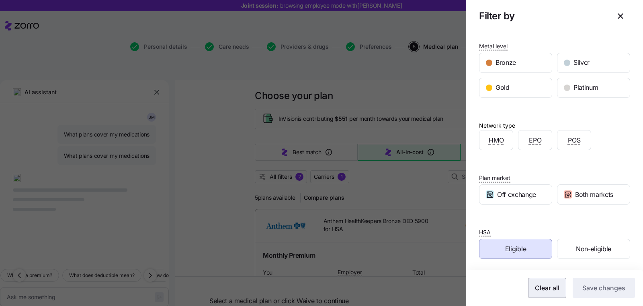
click at [539, 286] on span "Clear all" at bounding box center [547, 288] width 25 height 10
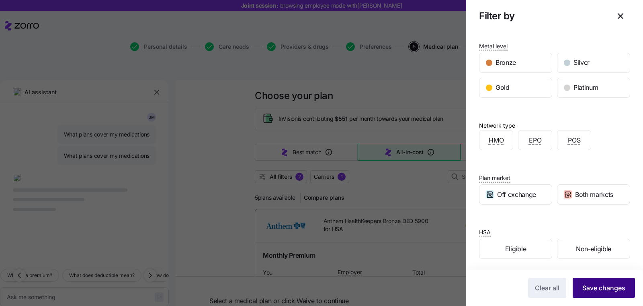
click at [599, 291] on span "Save changes" at bounding box center [604, 288] width 43 height 10
type textarea "x"
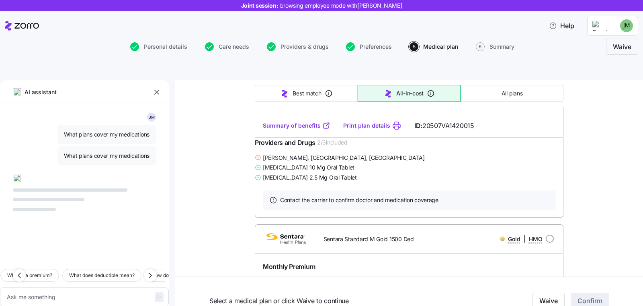
scroll to position [793, 0]
